Goal: Task Accomplishment & Management: Use online tool/utility

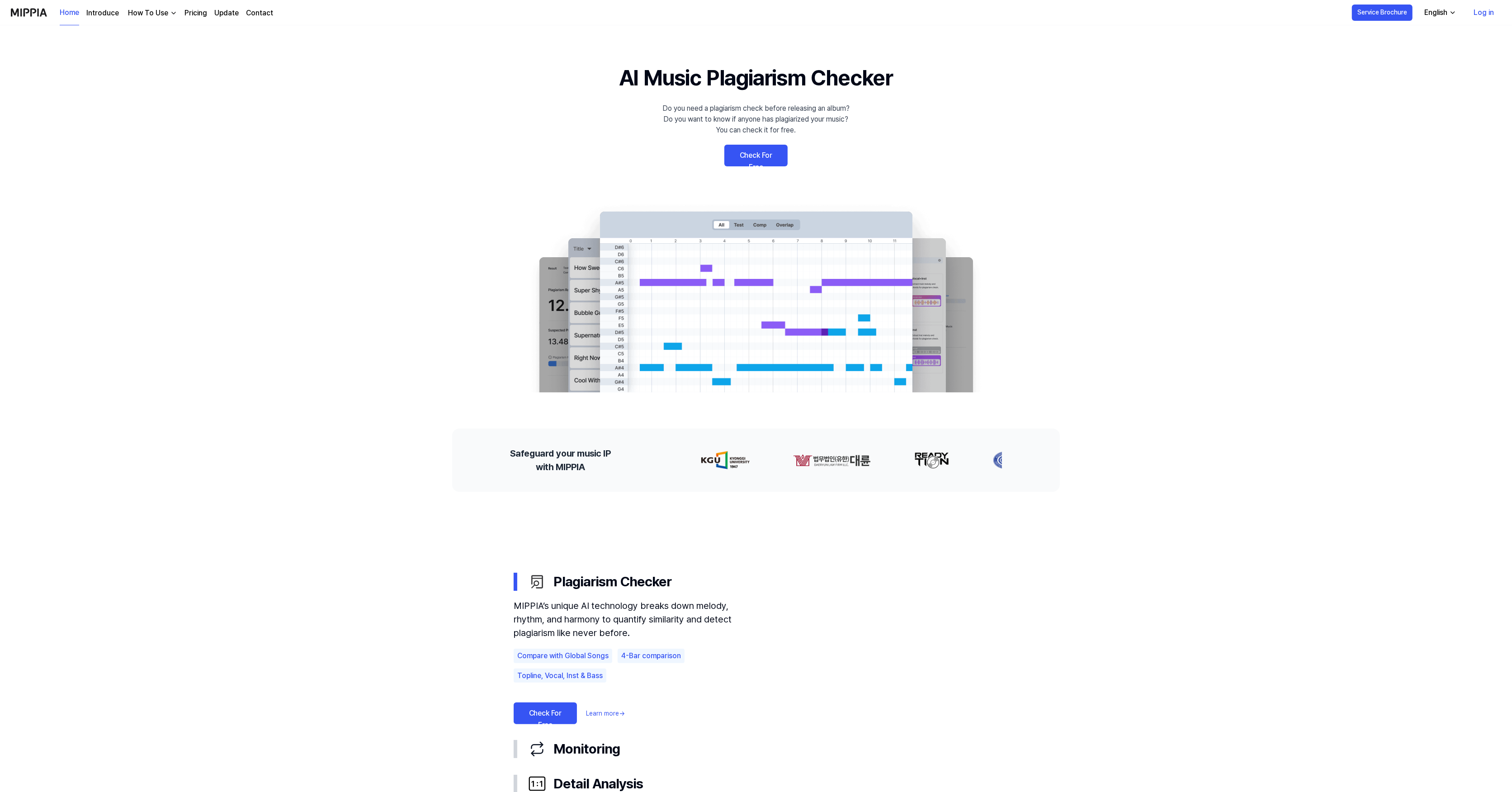
click at [758, 151] on link "Check For Free" at bounding box center [756, 156] width 63 height 22
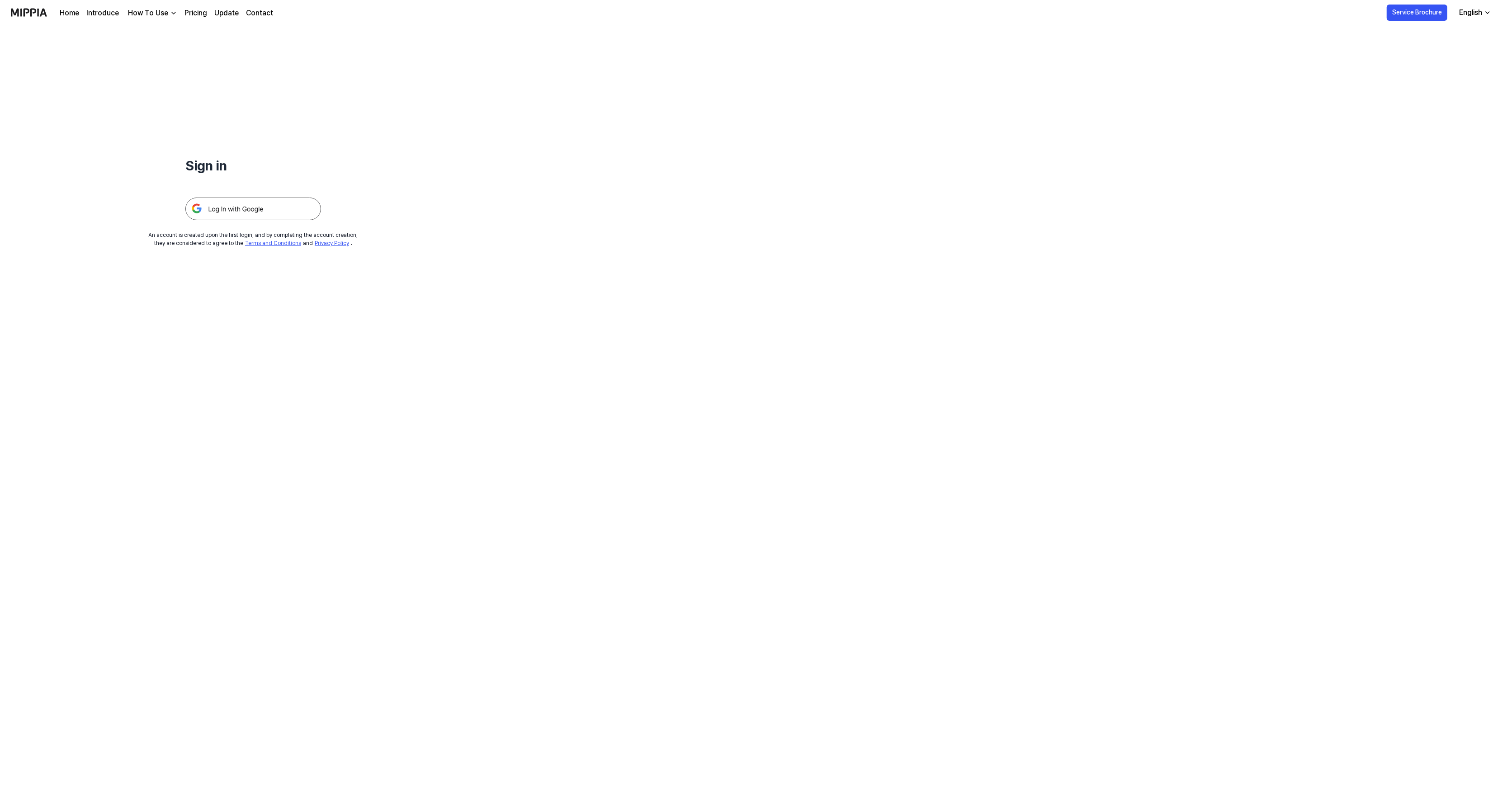
click at [179, 197] on div "Sign in An account is created upon the first login, and by completing the accou…" at bounding box center [253, 136] width 506 height 222
click at [212, 204] on img at bounding box center [253, 208] width 136 height 23
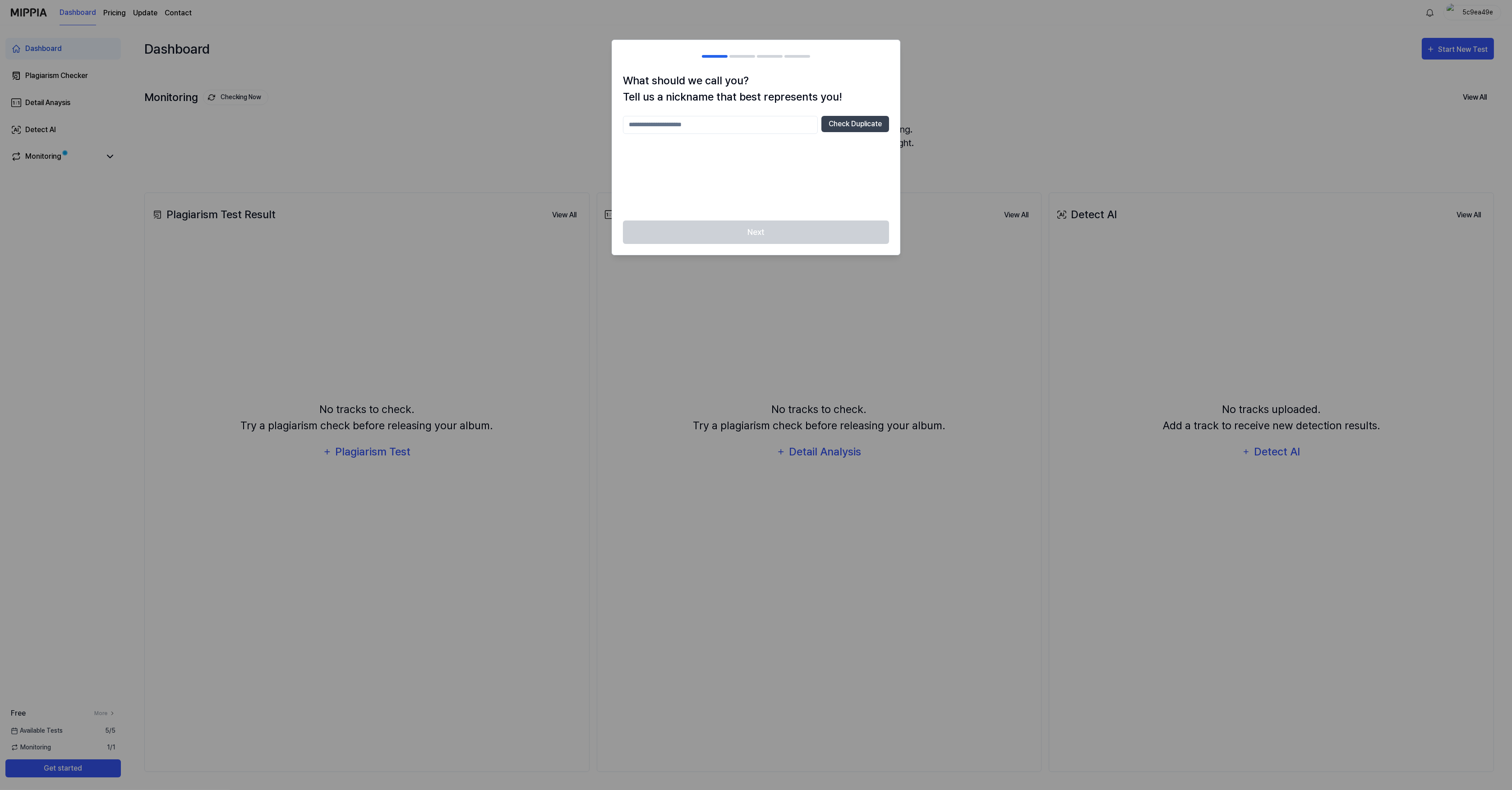
click at [744, 124] on input "text" at bounding box center [720, 125] width 195 height 18
type input "*****"
click at [872, 120] on button "Check Duplicate" at bounding box center [855, 124] width 67 height 16
click at [778, 234] on button "Next" at bounding box center [756, 232] width 266 height 24
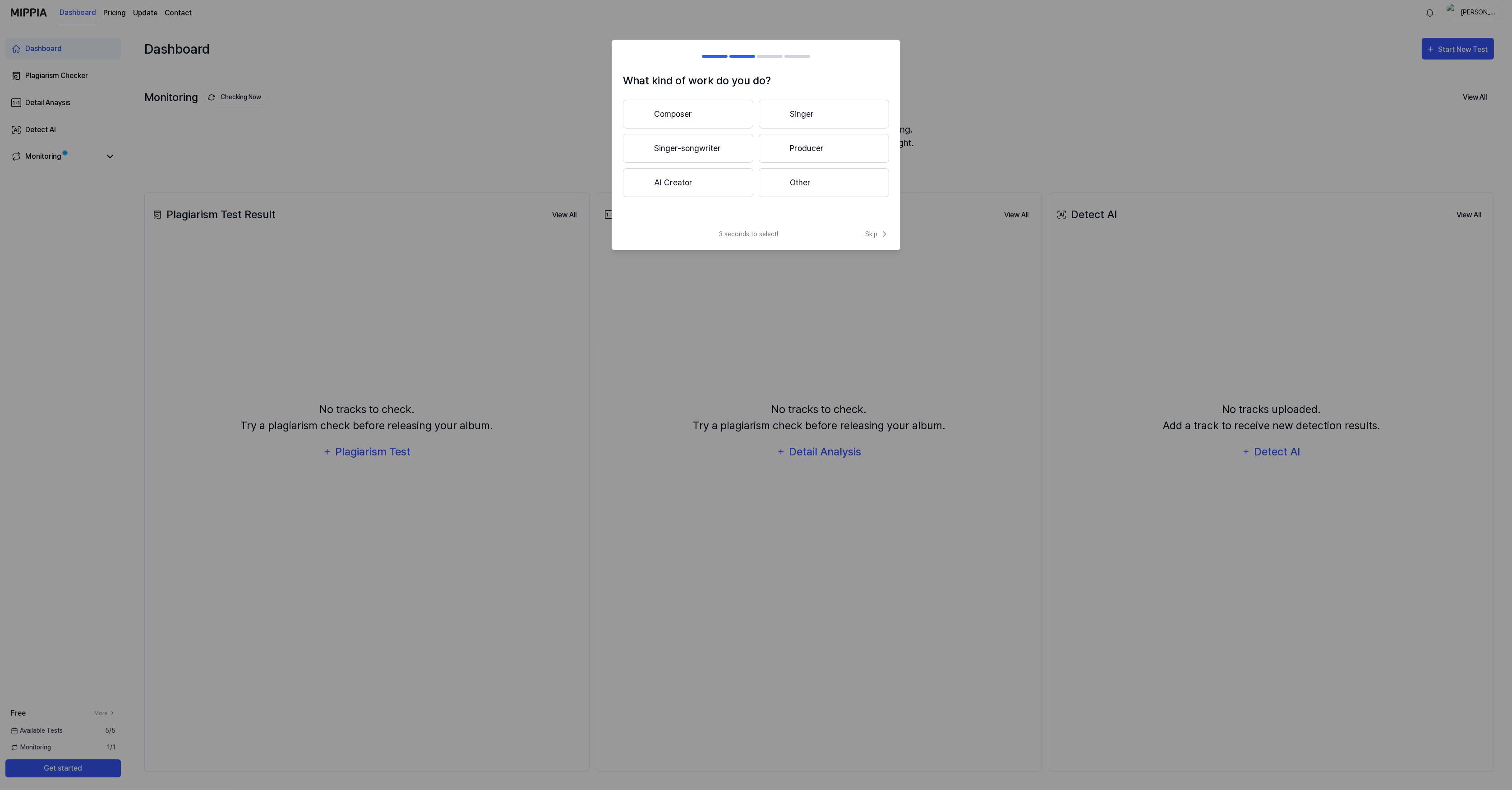
click at [737, 111] on button "Composer" at bounding box center [688, 114] width 130 height 29
click at [832, 143] on button "3 years or more" at bounding box center [823, 148] width 130 height 29
click at [738, 179] on button "Other" at bounding box center [688, 186] width 129 height 29
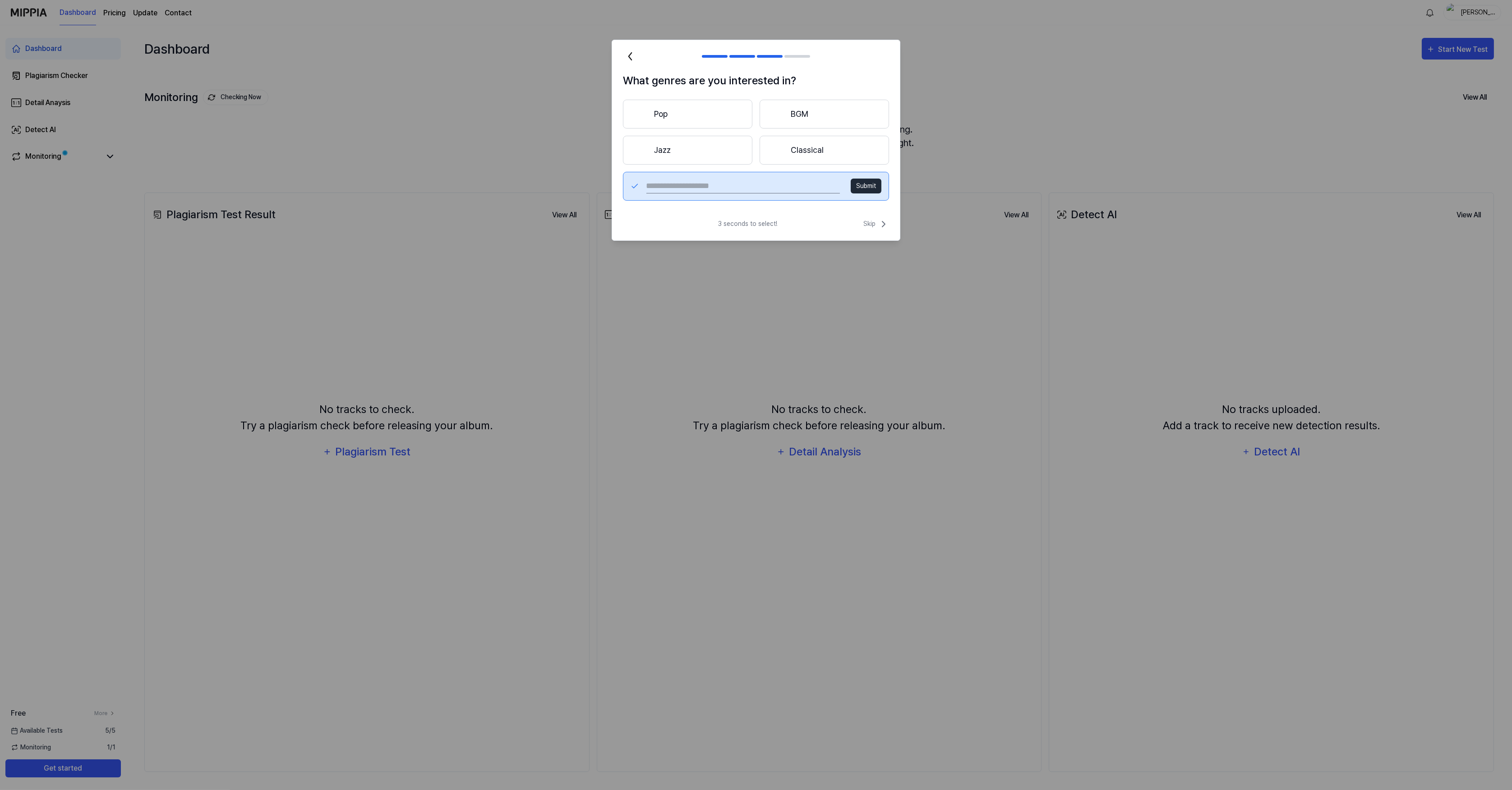
click at [776, 181] on input "text" at bounding box center [743, 186] width 193 height 14
type input "******"
click at [860, 182] on button "Submit" at bounding box center [867, 186] width 31 height 15
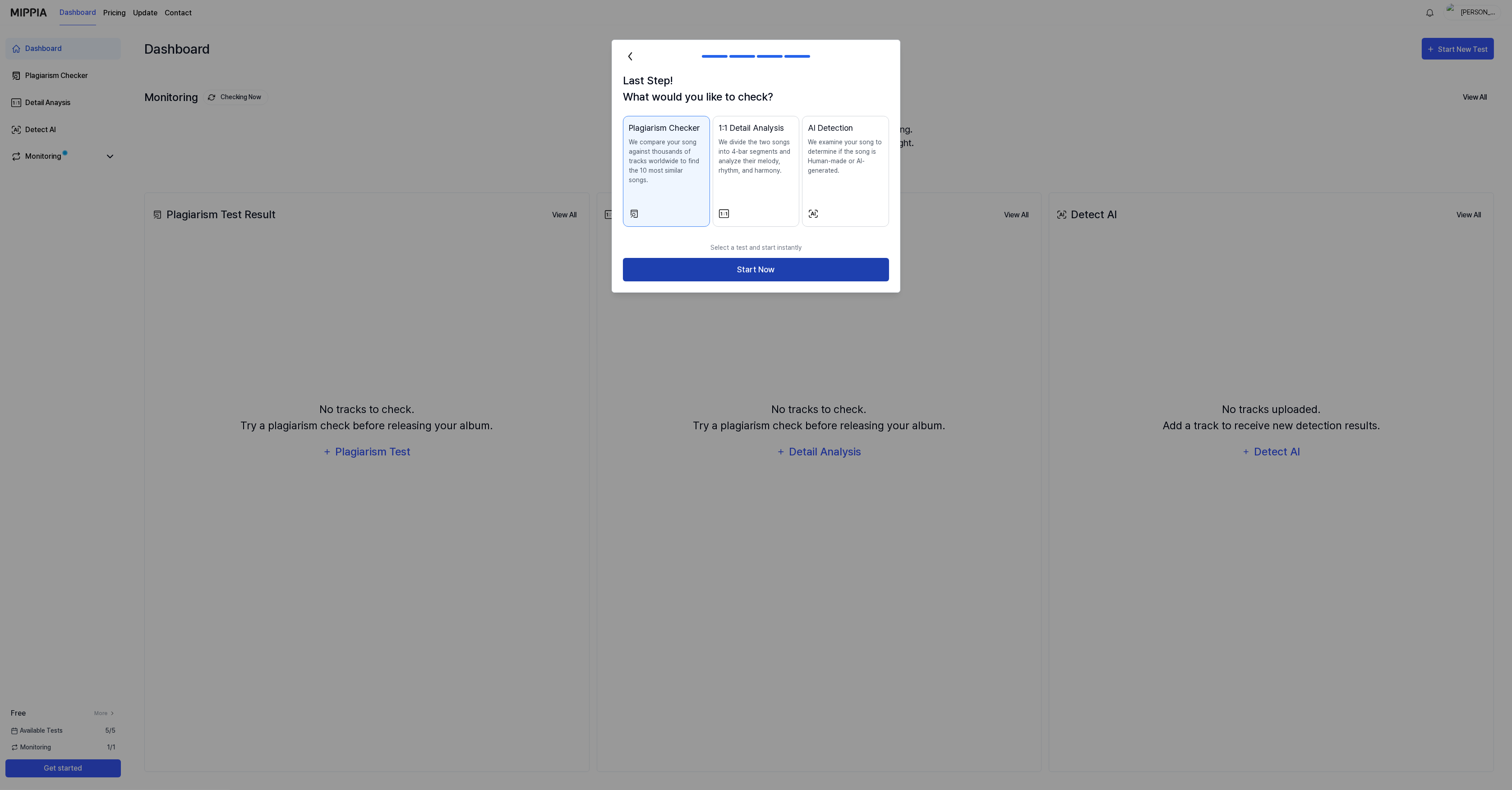
click at [780, 261] on button "Start Now" at bounding box center [756, 270] width 266 height 24
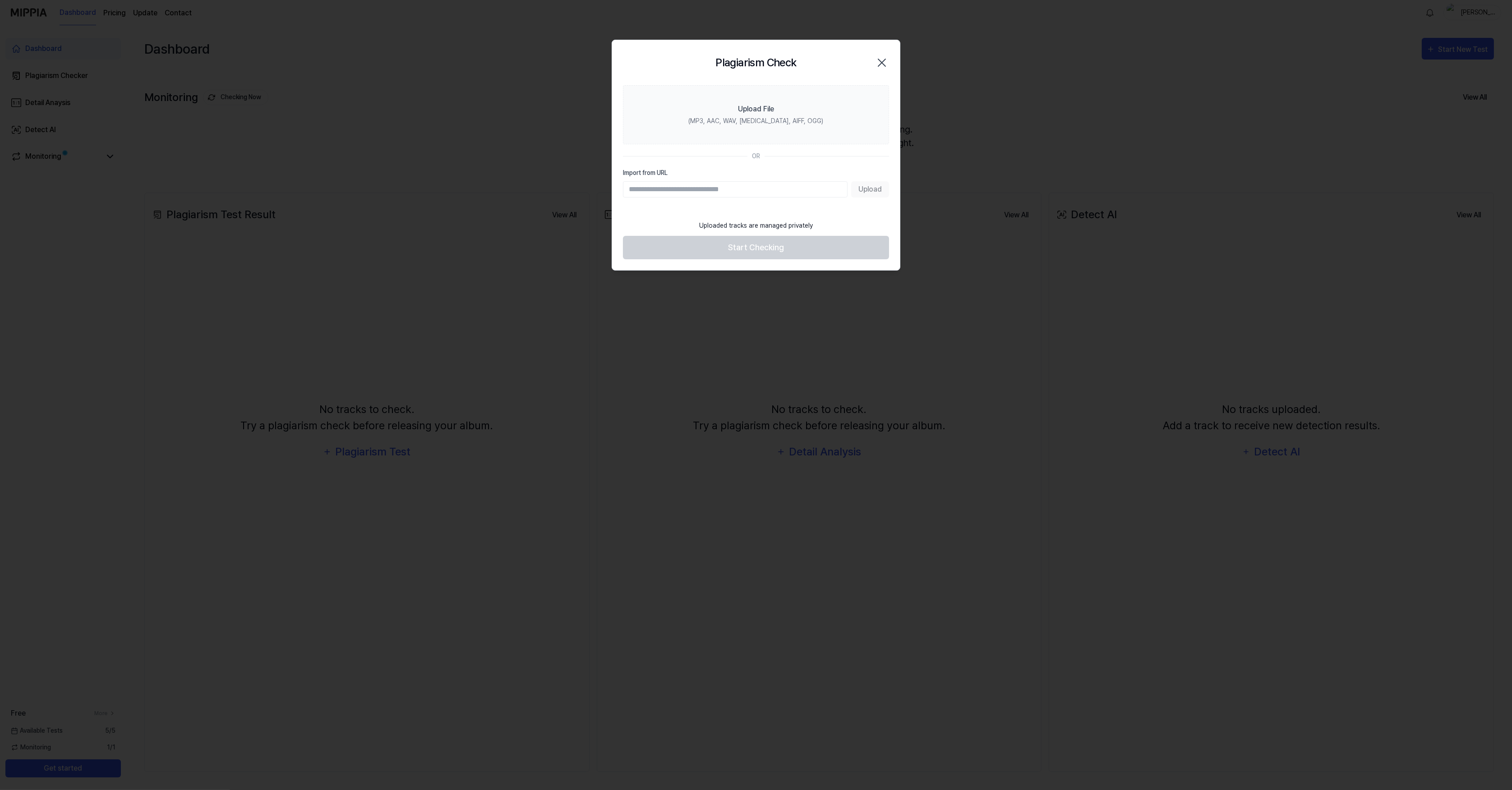
click at [741, 186] on input "Import from URL" at bounding box center [735, 190] width 225 height 16
type input "**********"
click at [885, 194] on button "Upload" at bounding box center [870, 190] width 38 height 16
click at [787, 251] on footer "Uploaded tracks are managed privately Start Checking" at bounding box center [756, 242] width 266 height 44
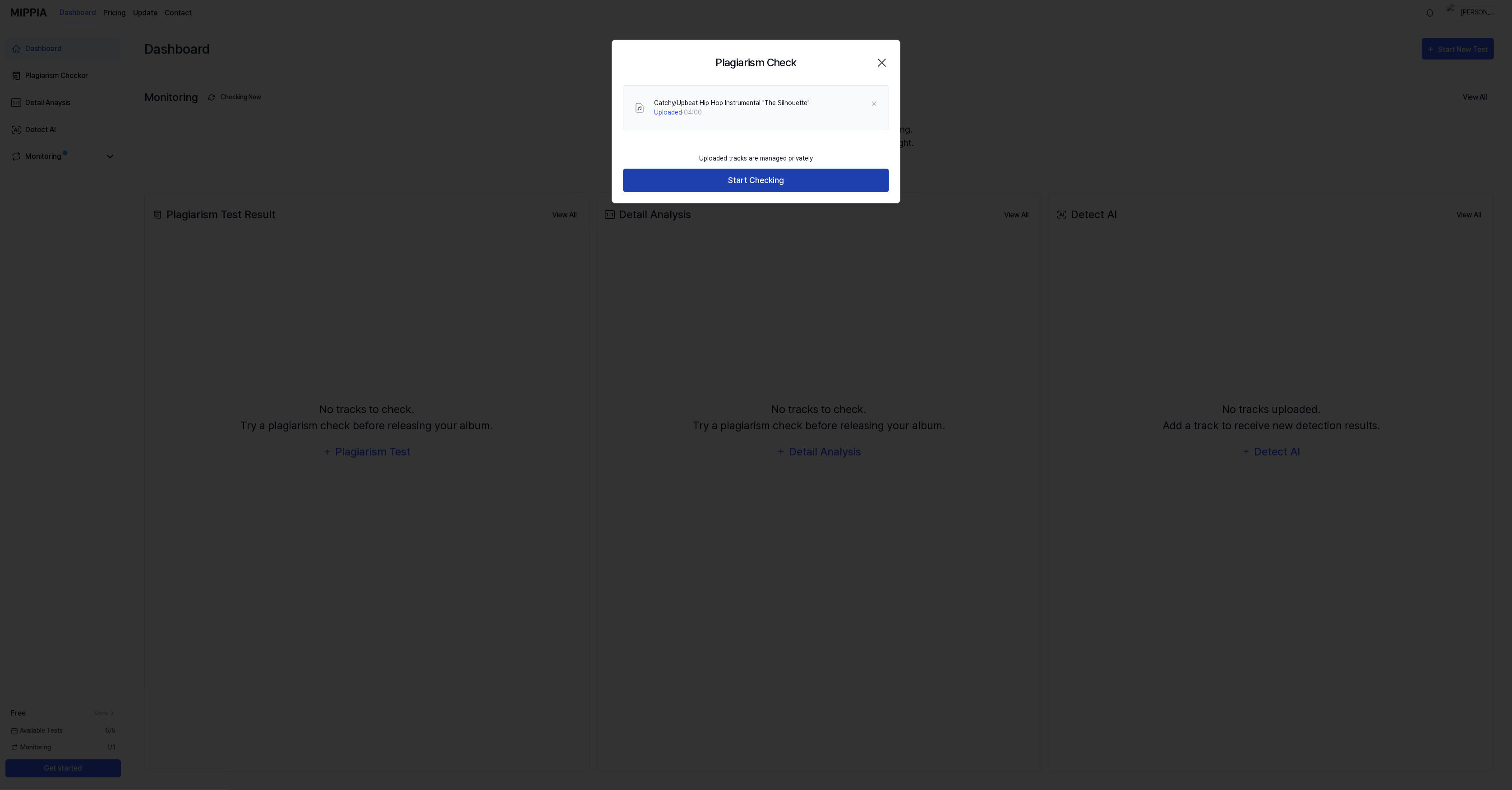
click at [751, 183] on button "Start Checking" at bounding box center [756, 181] width 266 height 24
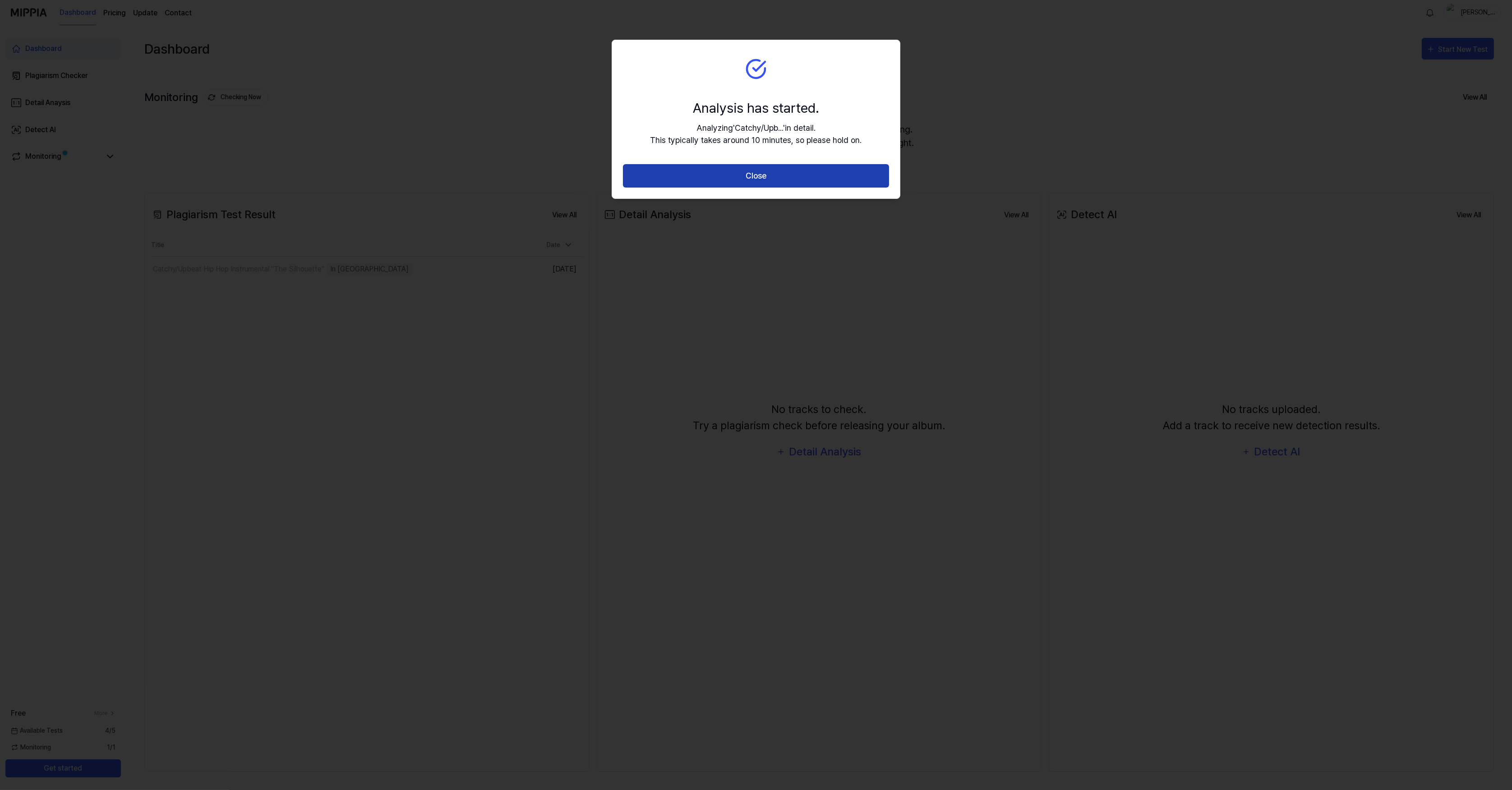
click at [754, 170] on button "Close" at bounding box center [756, 176] width 266 height 24
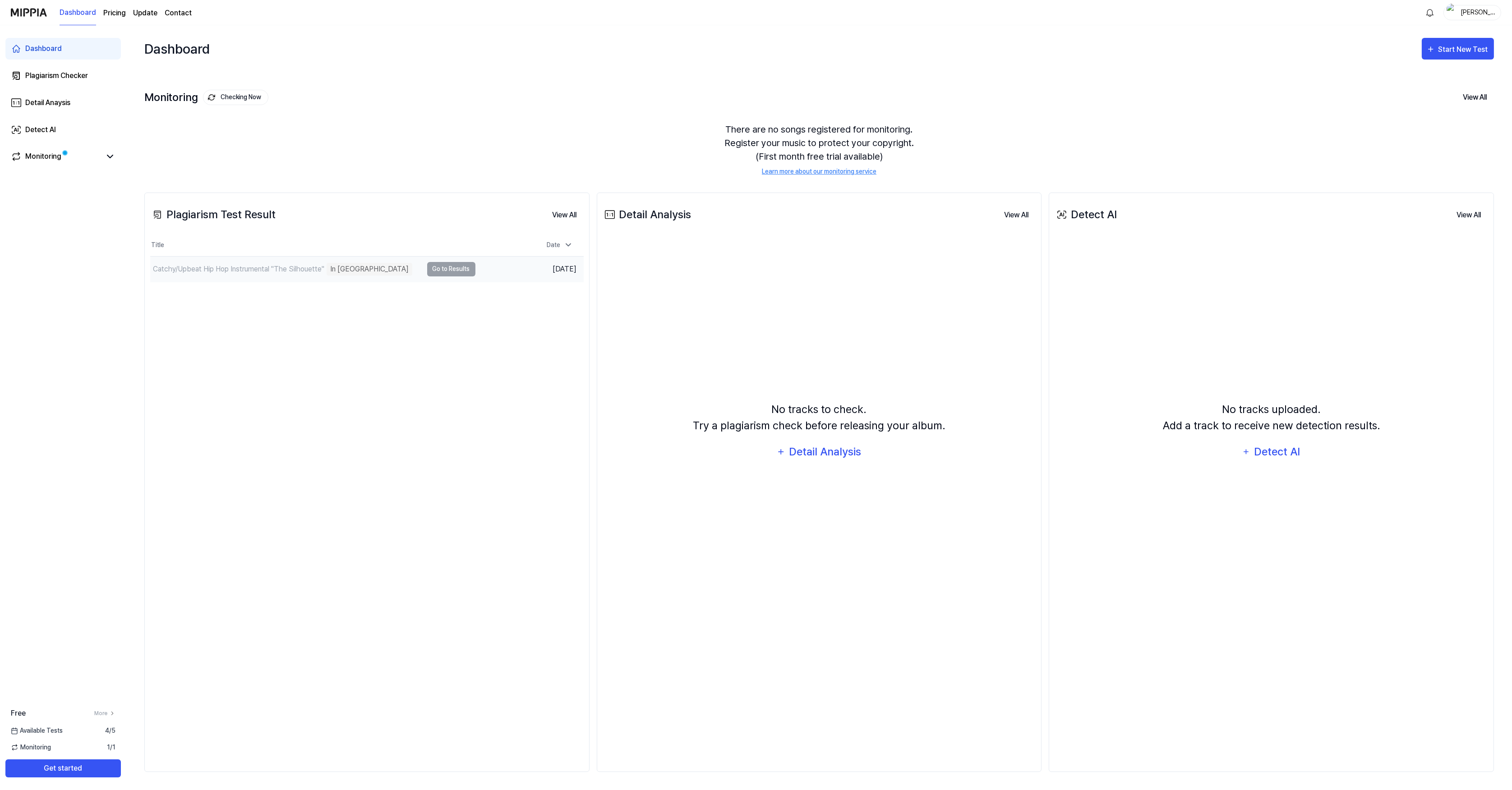
click at [360, 272] on div "In Queue" at bounding box center [369, 270] width 85 height 13
click at [358, 271] on div "Analyze Music Notes" at bounding box center [366, 270] width 74 height 13
click at [442, 273] on td "Catchy⧸Upbeat Hip Hop Instrumental ＂The Silhouette Analyze Music Notes Go to Re…" at bounding box center [313, 270] width 325 height 25
click at [439, 268] on td "Catchy⧸Upbeat Hip Hop Instrumental ＂The Silhouette Analyze Music Notes Go to Re…" at bounding box center [313, 270] width 325 height 25
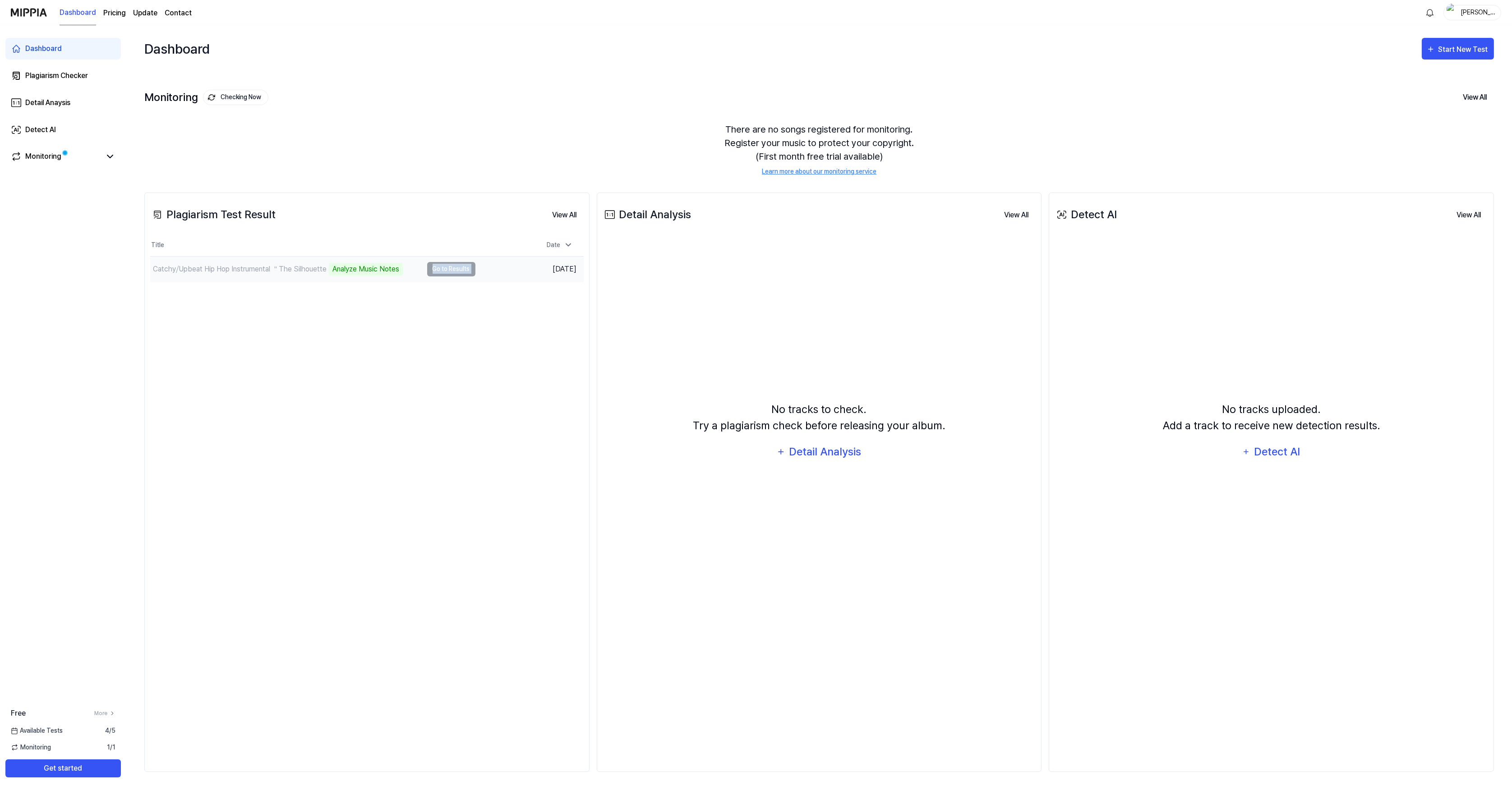
click at [439, 268] on td "Catchy⧸Upbeat Hip Hop Instrumental ＂The Silhouette Analyze Music Notes Go to Re…" at bounding box center [313, 270] width 325 height 25
click at [429, 274] on td "Catchy⧸Upbeat Hip Hop Instrumental ＂The Silhouette Analyze Music Notes Go to Re…" at bounding box center [313, 270] width 325 height 25
click at [260, 267] on div "Catchy⧸Upbeat Hip Hop Instrumental ＂The Silhouette" at bounding box center [239, 270] width 173 height 11
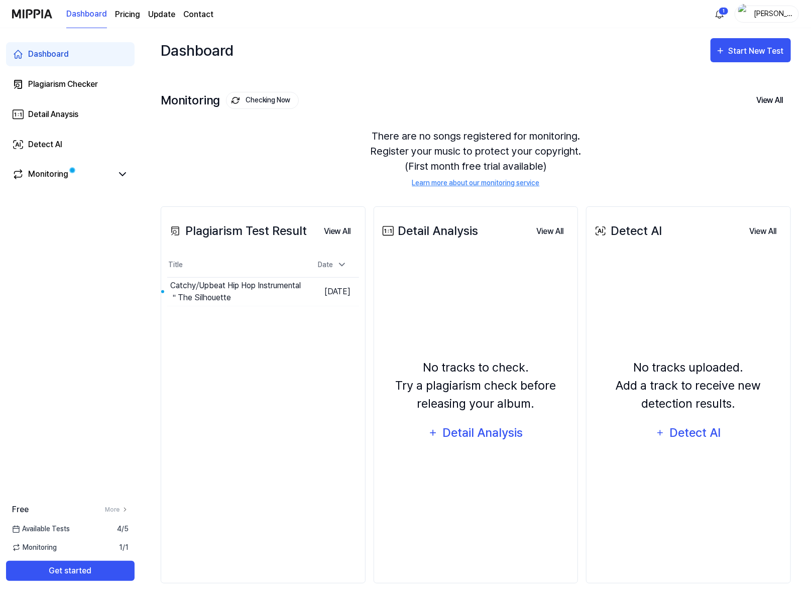
click at [206, 335] on div "Plagiarism Test Result View All Plagiarism Test Result Title Date Catchy⧸Upbeat…" at bounding box center [263, 394] width 205 height 377
click at [234, 297] on div "Catchy⧸Upbeat Hip Hop Instrumental ＂The Silhouette" at bounding box center [208, 292] width 77 height 24
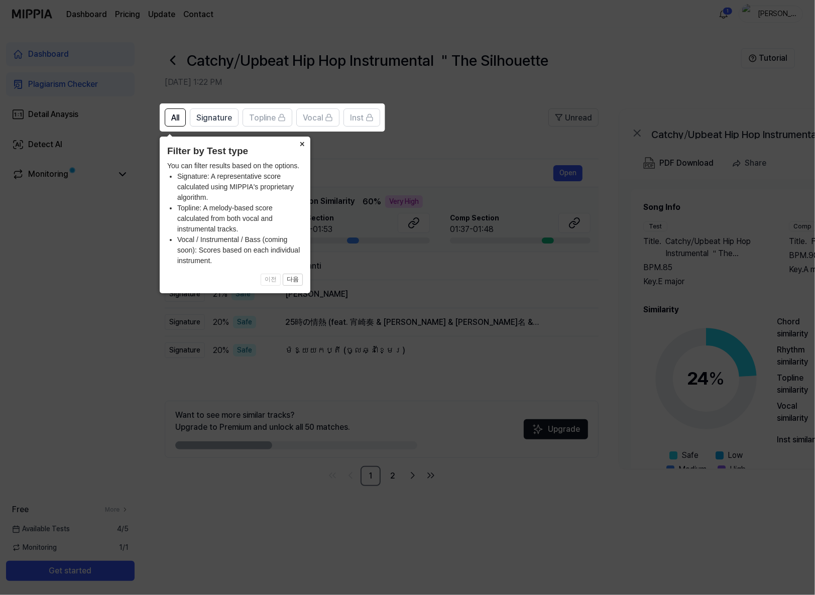
click at [302, 143] on button "×" at bounding box center [302, 144] width 16 height 14
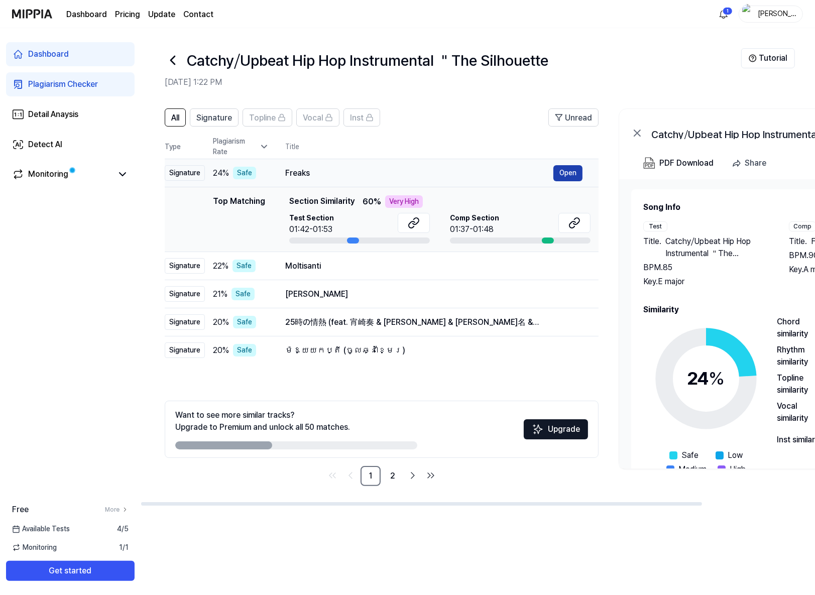
click at [555, 172] on button "Open" at bounding box center [567, 173] width 29 height 16
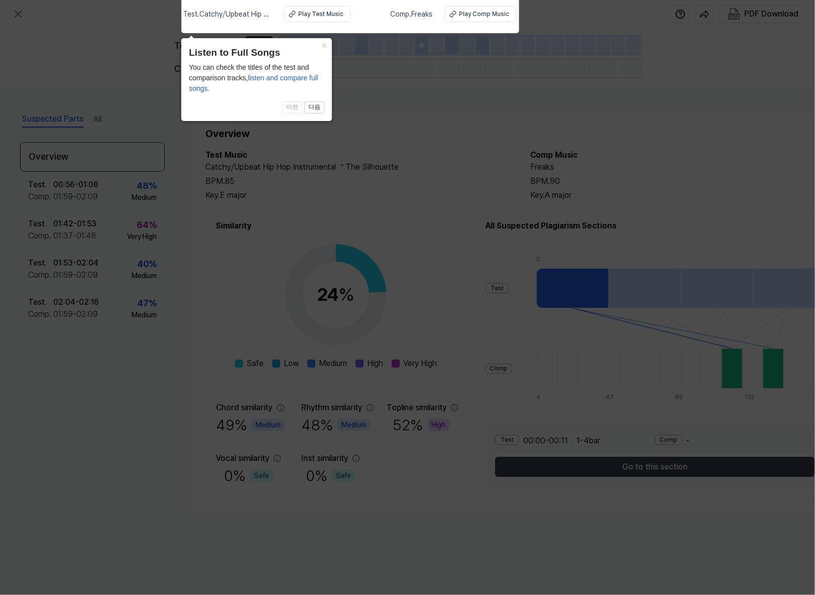
click at [323, 37] on icon at bounding box center [407, 295] width 815 height 600
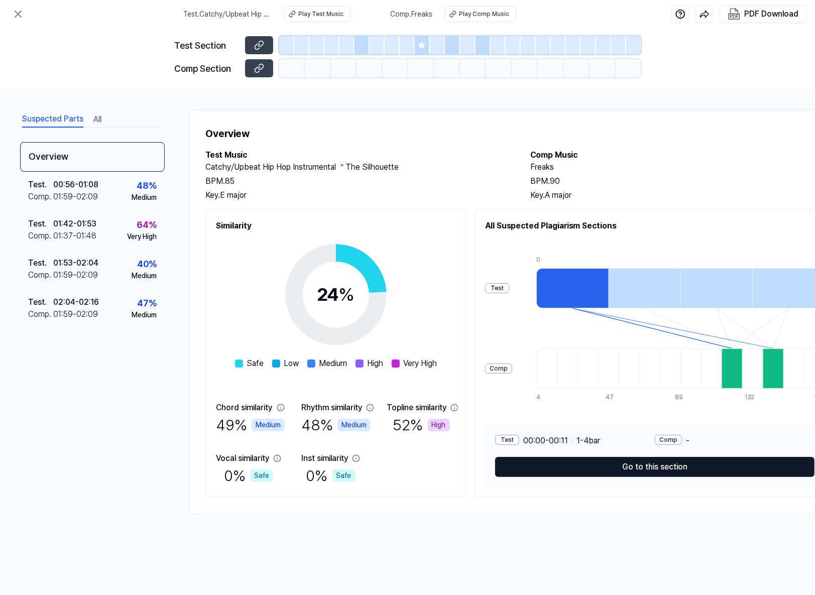
click at [678, 474] on button "Go to this section" at bounding box center [654, 467] width 319 height 20
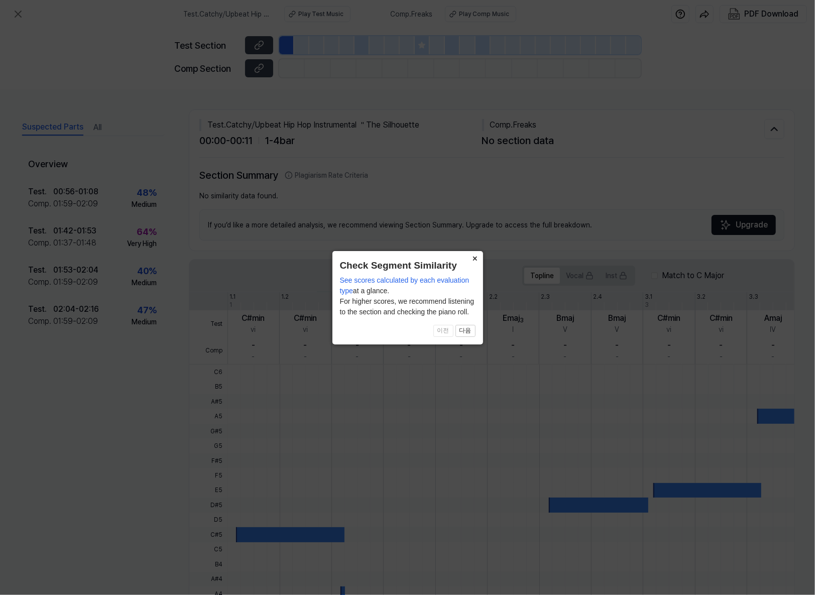
click at [475, 254] on button "×" at bounding box center [475, 258] width 16 height 14
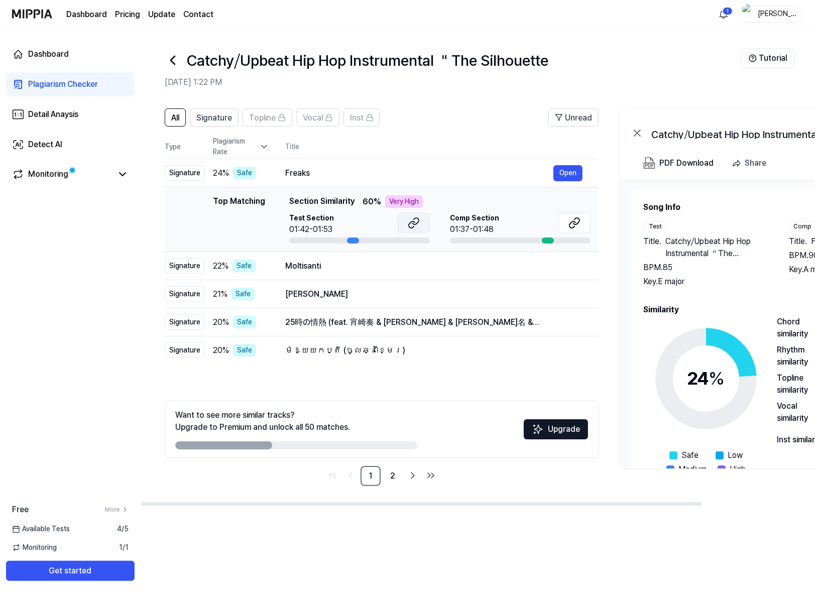
click at [403, 224] on button at bounding box center [414, 223] width 32 height 20
click at [564, 223] on button at bounding box center [574, 223] width 32 height 20
click at [404, 220] on button at bounding box center [414, 223] width 32 height 20
click at [354, 271] on div "Moltisanti" at bounding box center [419, 266] width 268 height 12
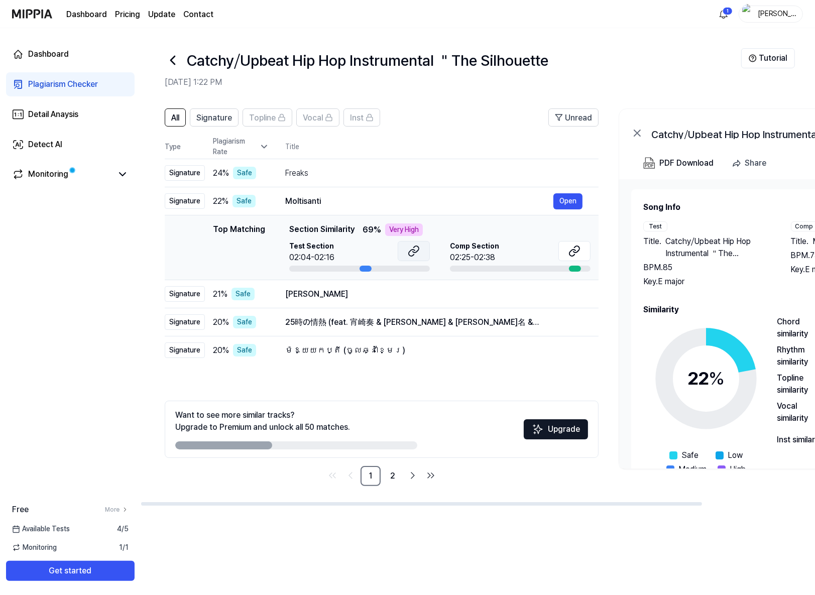
click at [410, 250] on icon at bounding box center [412, 252] width 6 height 7
click at [576, 253] on icon at bounding box center [574, 251] width 12 height 12
click at [572, 292] on button "Open" at bounding box center [567, 294] width 29 height 16
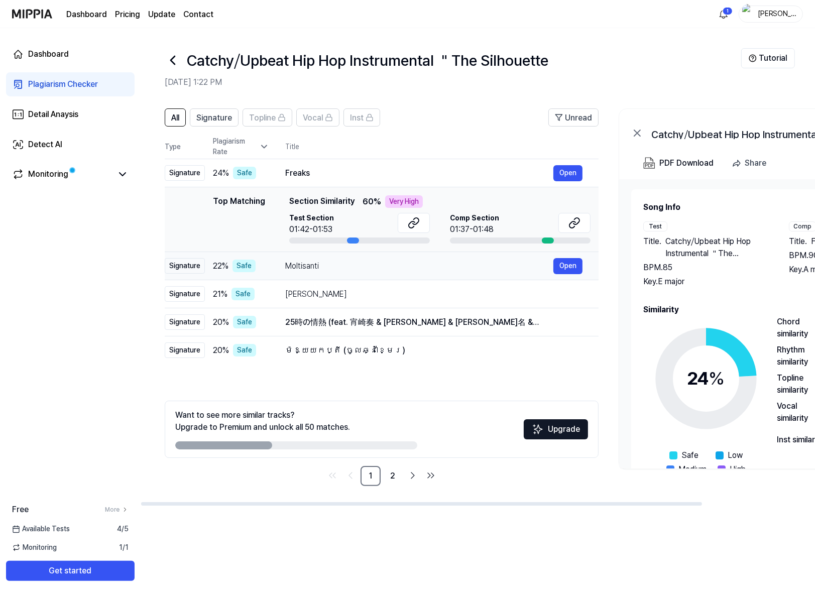
click at [329, 270] on div "Moltisanti" at bounding box center [419, 266] width 268 height 12
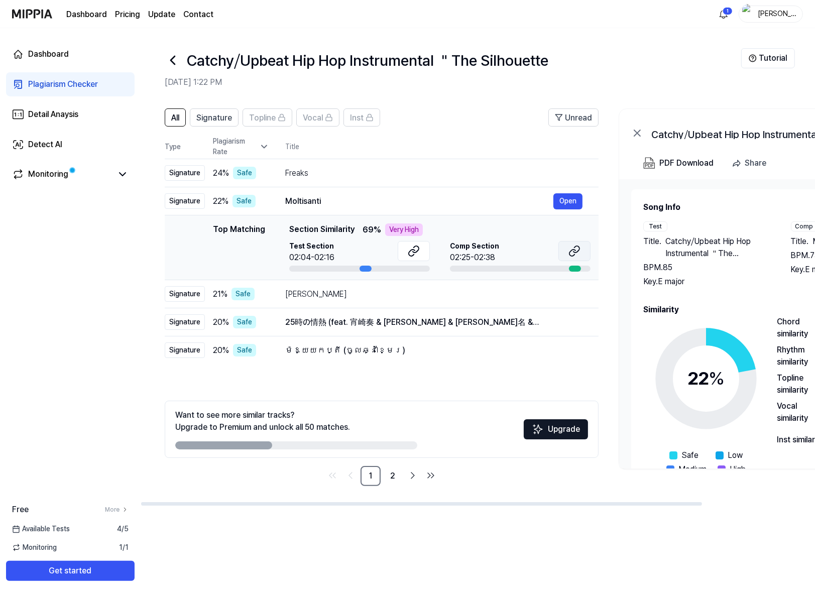
click at [577, 254] on icon at bounding box center [574, 251] width 12 height 12
click at [328, 297] on div "Ammathan Kanneer" at bounding box center [419, 294] width 268 height 12
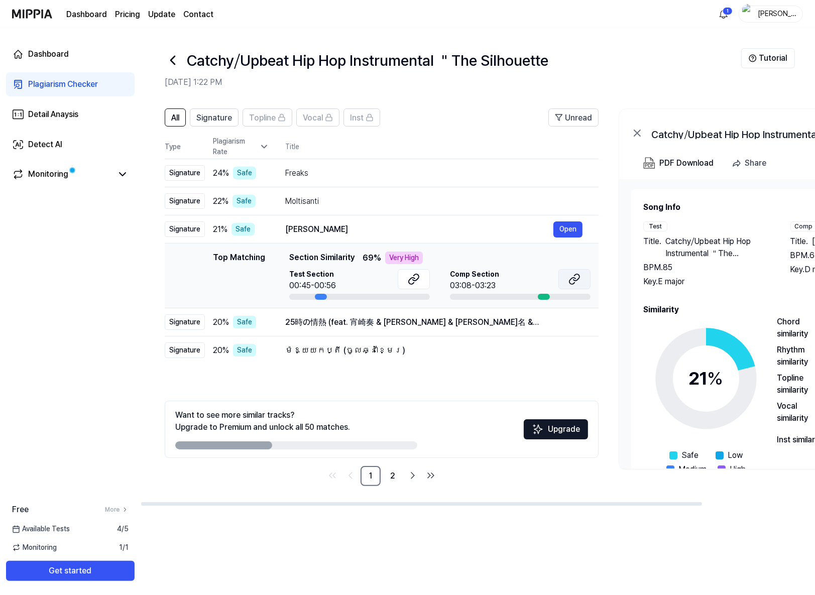
click at [573, 270] on button at bounding box center [574, 279] width 32 height 20
click at [414, 286] on button at bounding box center [414, 279] width 32 height 20
click at [427, 326] on div "25時の情熱 (feat. 宵崎奏 & 朝比奈まふゆ & 東雲絵名 & 暁山瑞希 & KAITO)" at bounding box center [419, 322] width 268 height 12
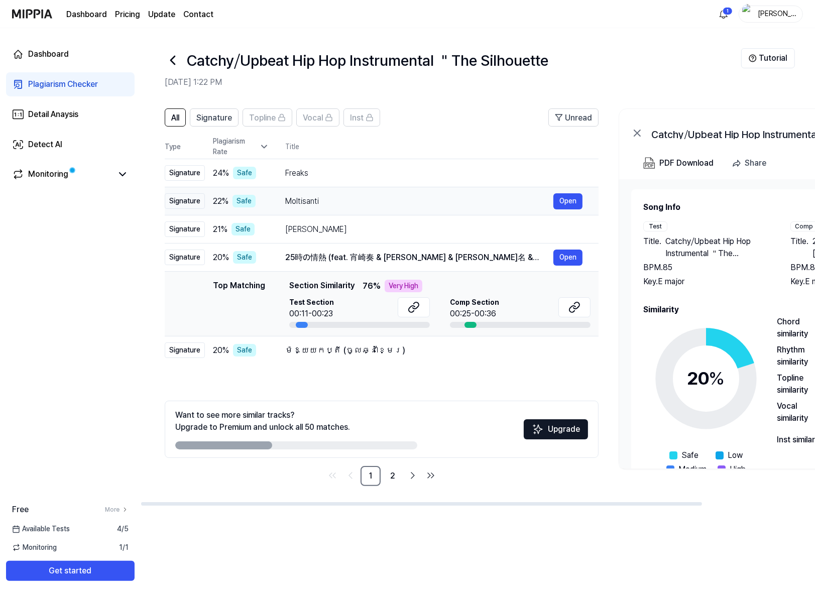
drag, startPoint x: 564, startPoint y: 259, endPoint x: 550, endPoint y: 258, distance: 14.1
click at [564, 259] on button "Open" at bounding box center [567, 257] width 29 height 16
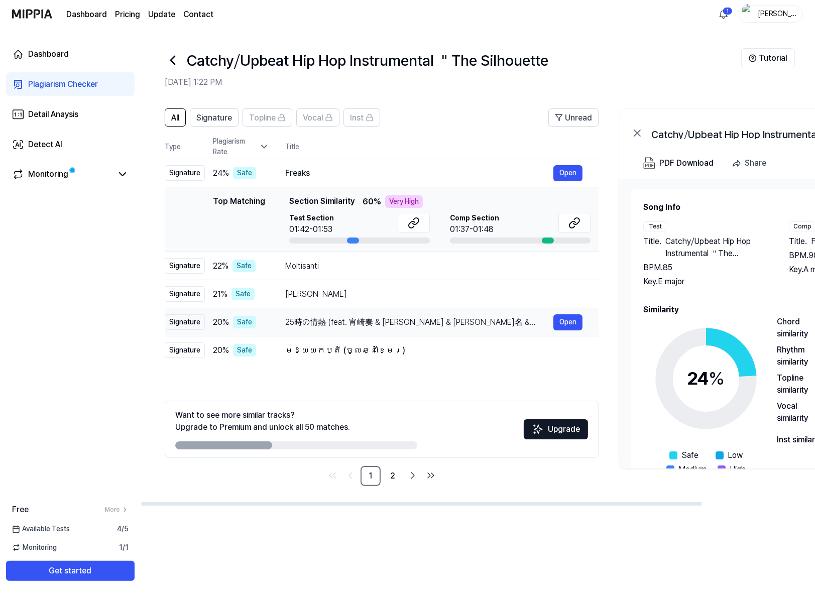
click at [360, 330] on td "25時の情熱 (feat. 宵崎奏 & 朝比奈まふゆ & 東雲絵名 & 暁山瑞希 & KAITO) Open" at bounding box center [433, 322] width 329 height 28
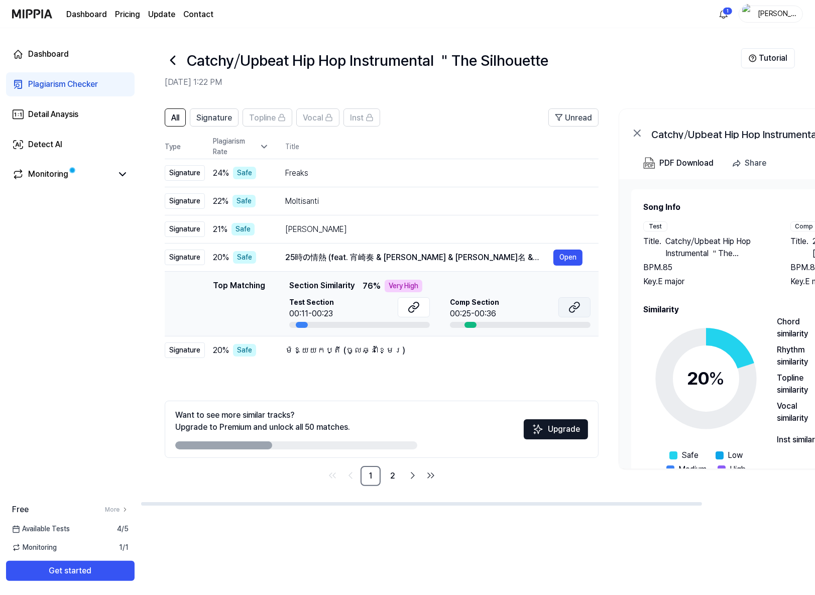
click at [576, 299] on button at bounding box center [574, 307] width 32 height 20
click at [580, 300] on button at bounding box center [574, 307] width 32 height 20
click at [336, 353] on div "ម៉ែឱ្យយកប្តី (ចូលឆ្នាំខ្មែរ)" at bounding box center [419, 350] width 268 height 12
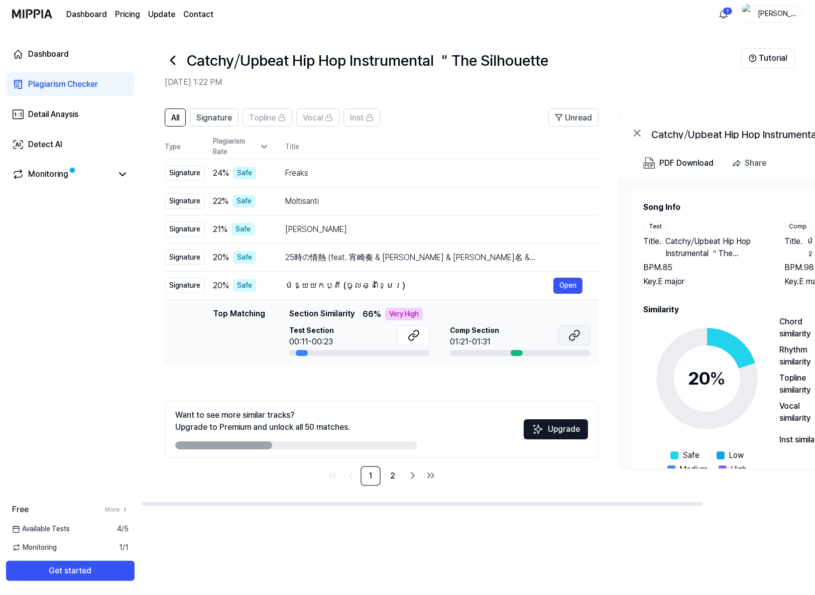
click at [571, 332] on icon at bounding box center [574, 335] width 12 height 12
click at [73, 176] on link "Monitoring" at bounding box center [62, 174] width 100 height 12
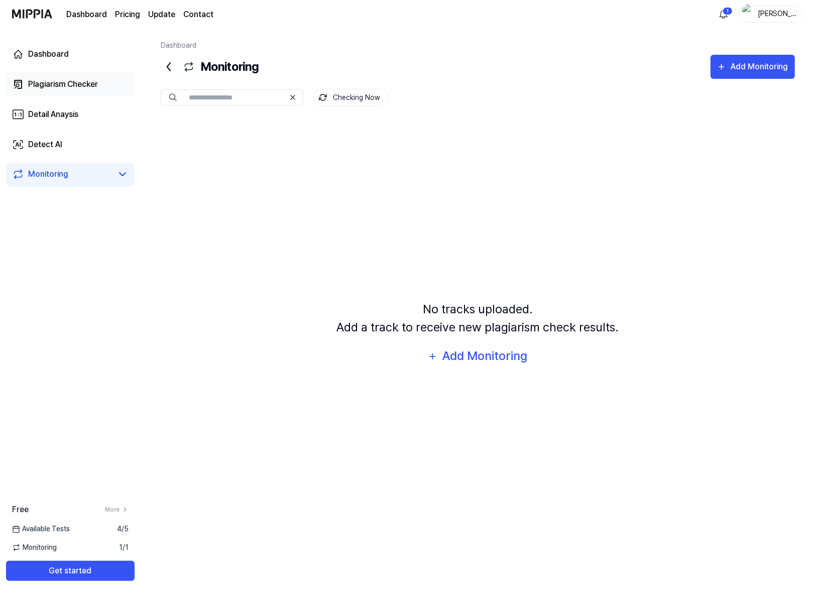
click at [83, 85] on div "Plagiarism Checker" at bounding box center [63, 84] width 70 height 12
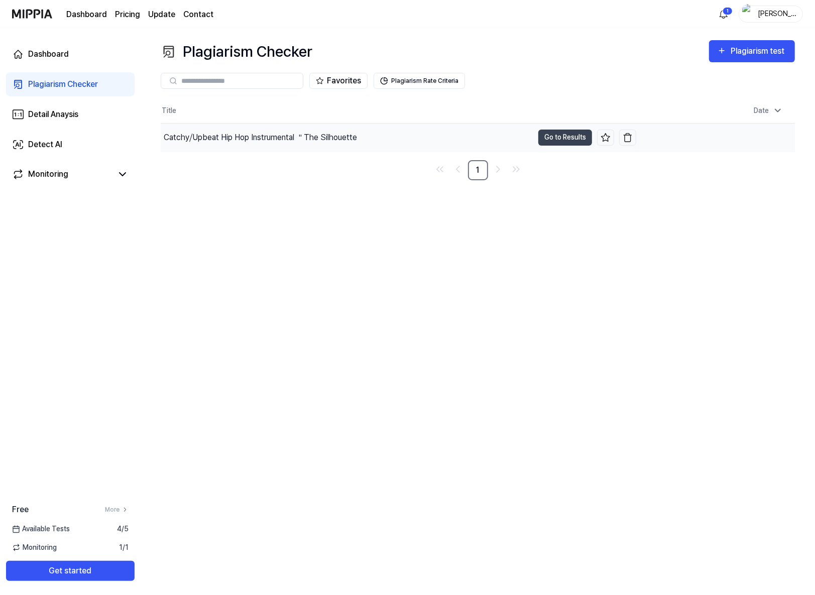
click at [325, 139] on div "Catchy⧸Upbeat Hip Hop Instrumental ＂The Silhouette" at bounding box center [260, 138] width 193 height 12
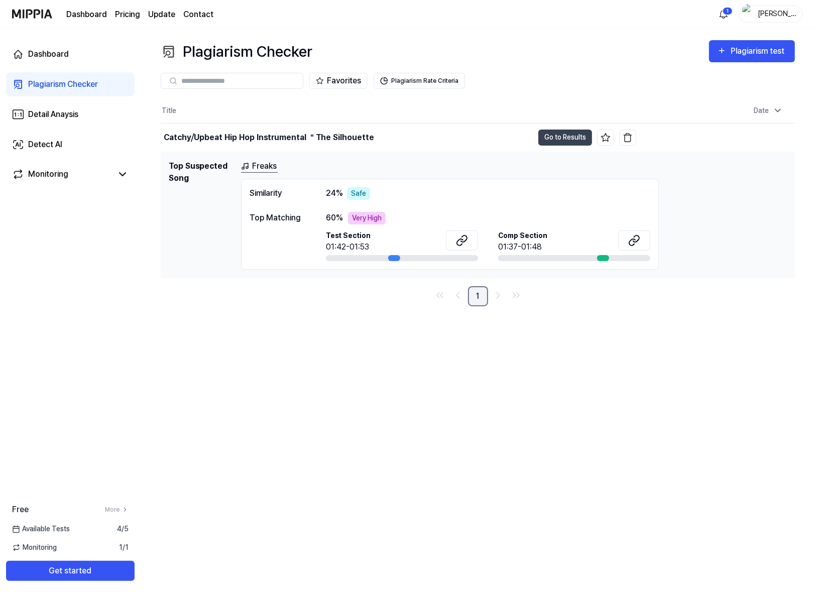
click at [481, 299] on link "1" at bounding box center [478, 296] width 20 height 20
click at [637, 241] on icon at bounding box center [634, 240] width 12 height 12
click at [505, 146] on div "Catchy⧸Upbeat Hip Hop Instrumental ＂The Silhouette" at bounding box center [347, 137] width 372 height 28
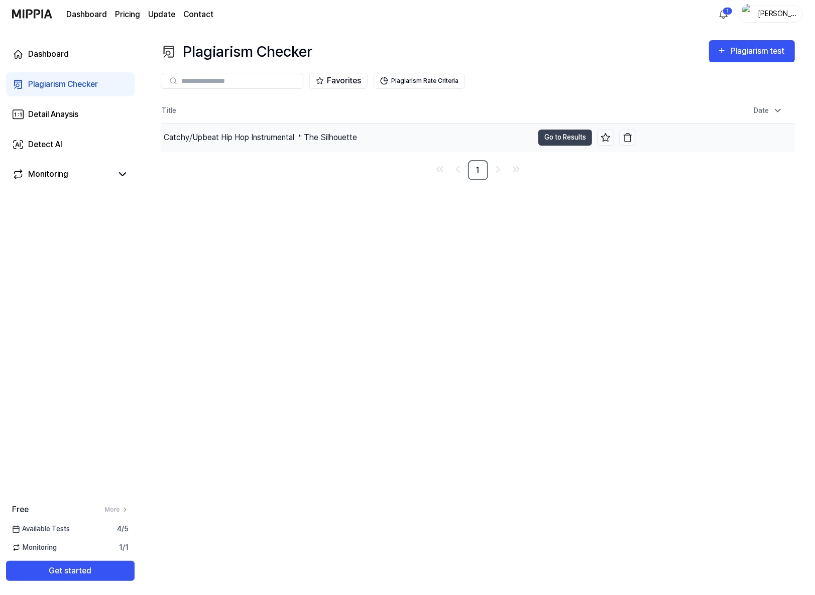
click at [503, 145] on div "Catchy⧸Upbeat Hip Hop Instrumental ＂The Silhouette" at bounding box center [347, 137] width 372 height 28
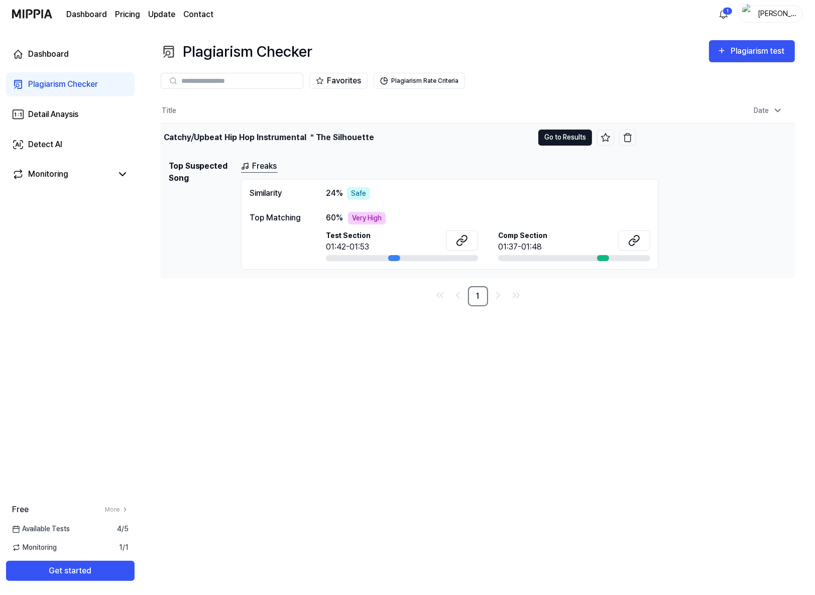
click at [580, 139] on button "Go to Results" at bounding box center [565, 137] width 54 height 16
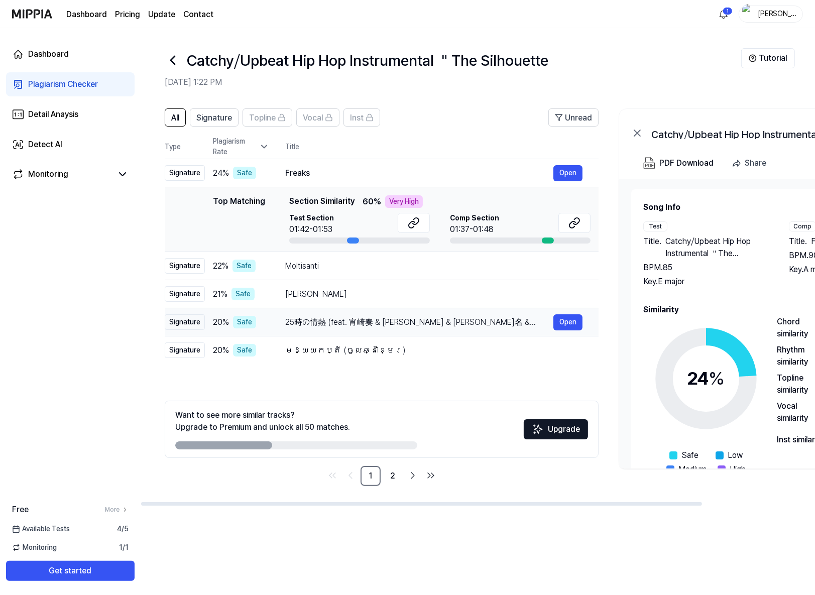
click at [395, 314] on div "25時の情熱 (feat. 宵崎奏 & 朝比奈まふゆ & 東雲絵名 & 暁山瑞希 & KAITO) Open" at bounding box center [433, 322] width 297 height 16
